Goal: Obtain resource: Obtain resource

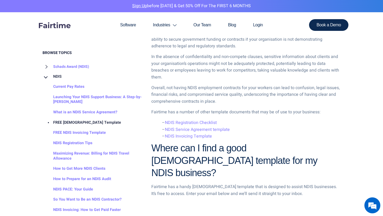
scroll to position [633, 0]
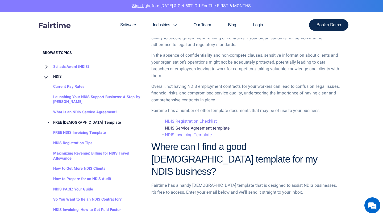
click at [205, 125] on link "NDIS Service Agreement template" at bounding box center [197, 128] width 65 height 6
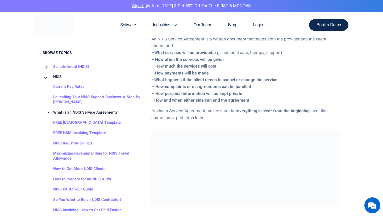
scroll to position [259, 0]
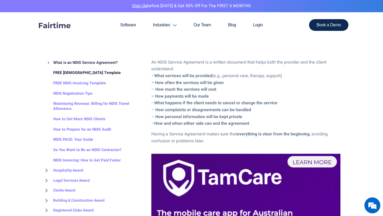
scroll to position [47, 0]
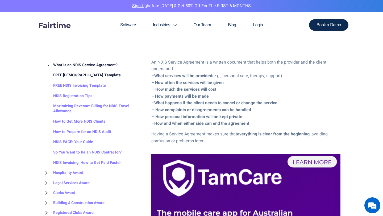
click at [84, 74] on link "FREE [DEMOGRAPHIC_DATA] Template" at bounding box center [82, 75] width 78 height 10
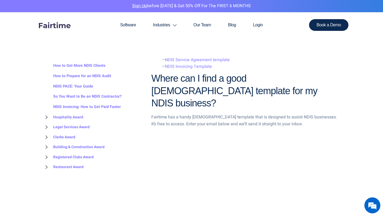
scroll to position [720, 0]
